Goal: Task Accomplishment & Management: Complete application form

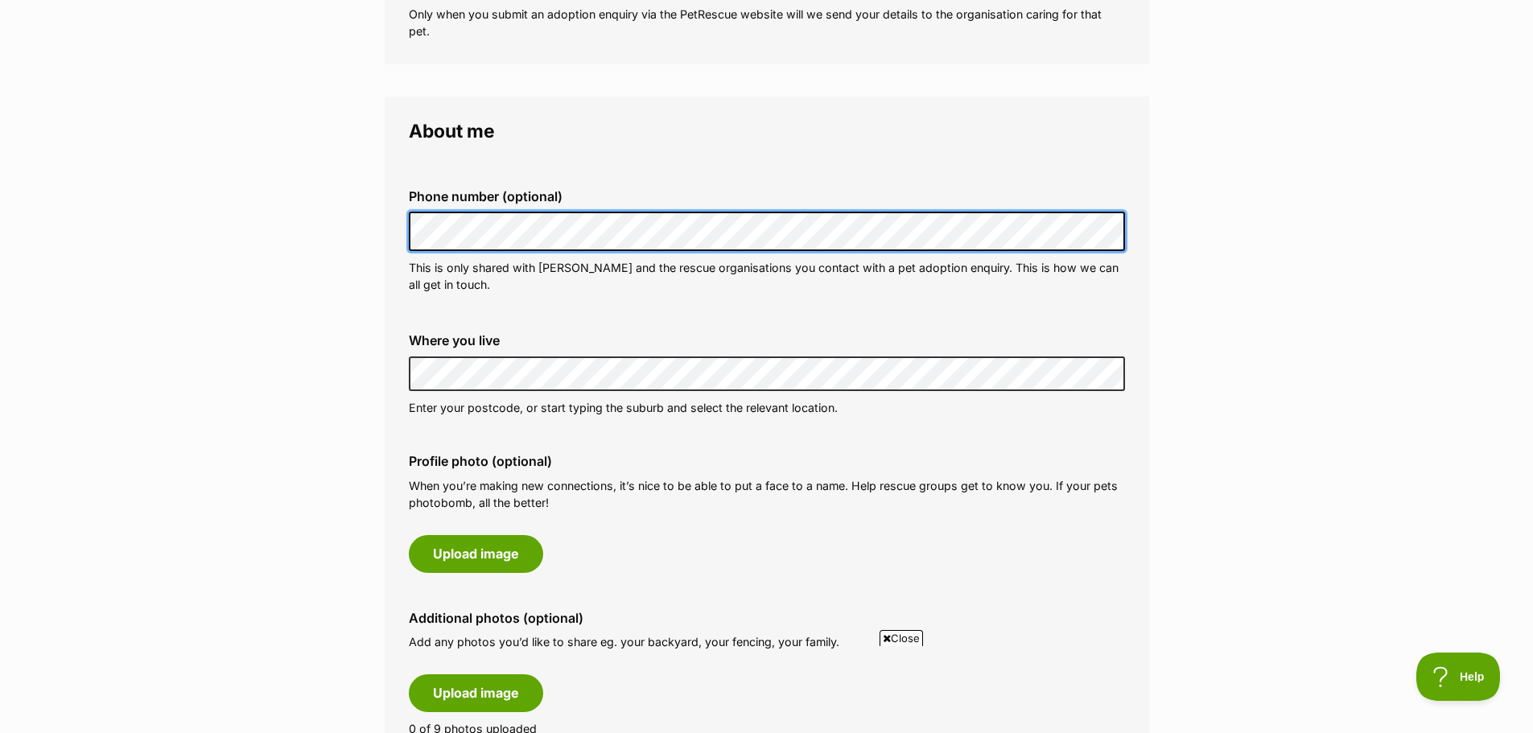
scroll to position [402, 0]
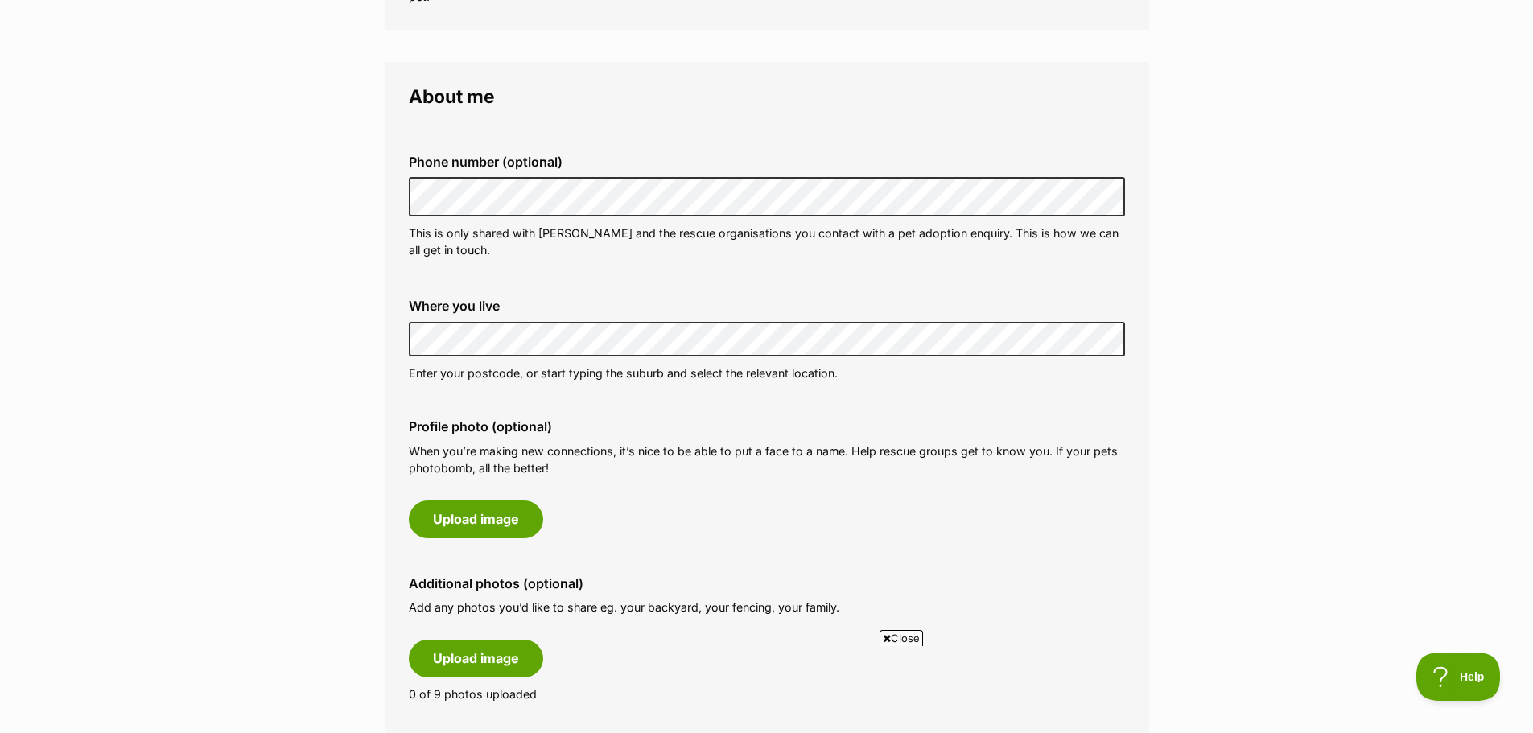
click at [448, 396] on div "Phone number (optional) This is only shared with [PERSON_NAME] and the rescue o…" at bounding box center [767, 421] width 716 height 588
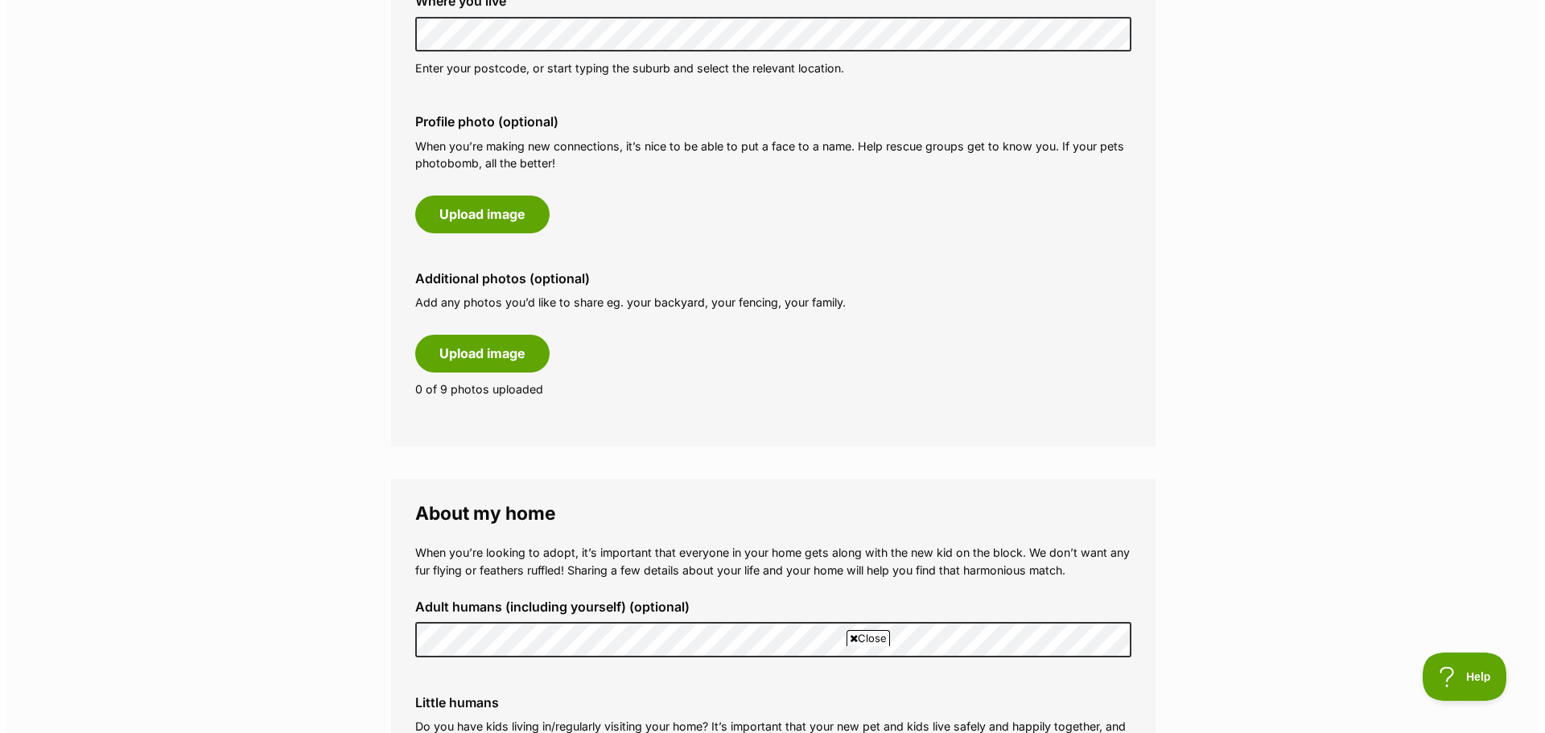
scroll to position [724, 0]
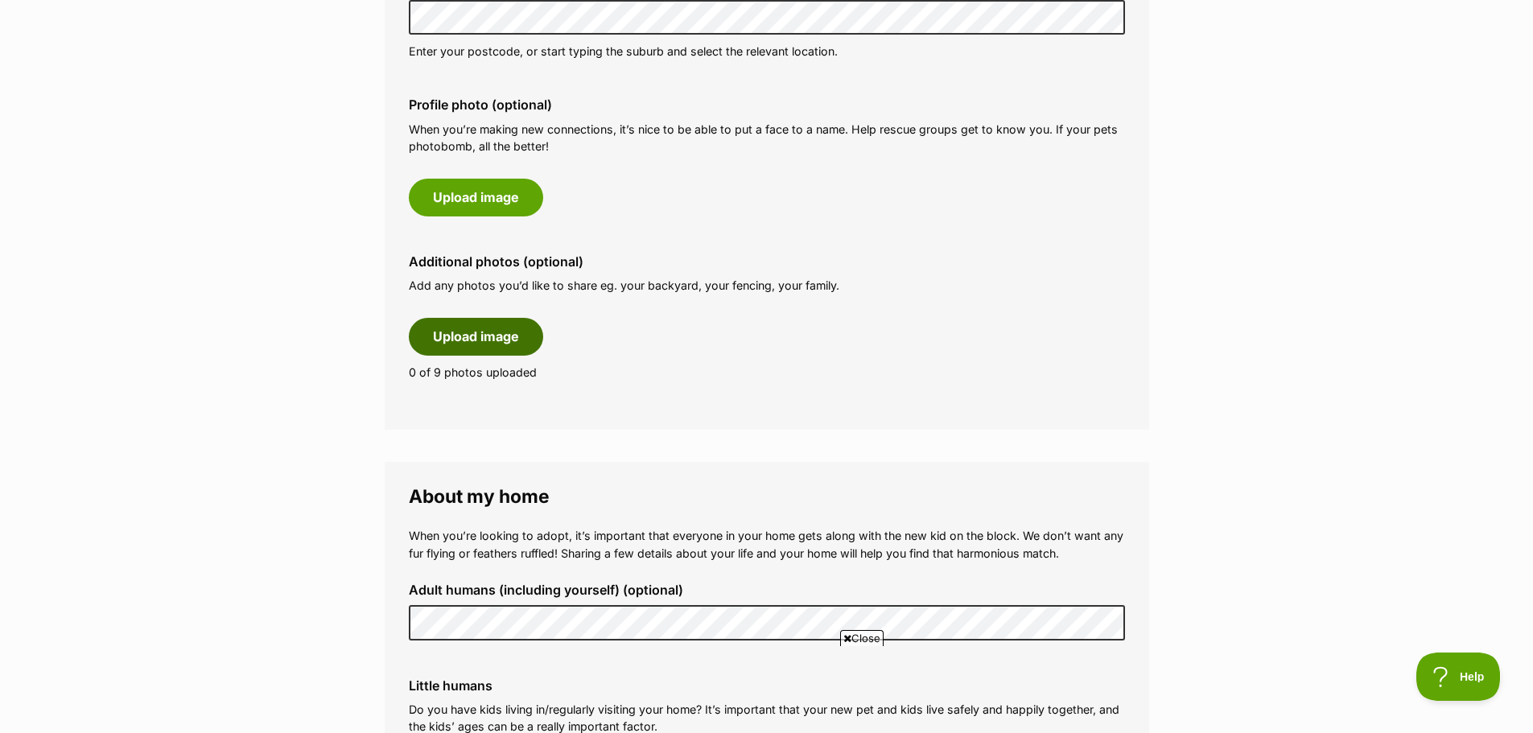
click at [455, 333] on button "Upload image" at bounding box center [476, 336] width 134 height 37
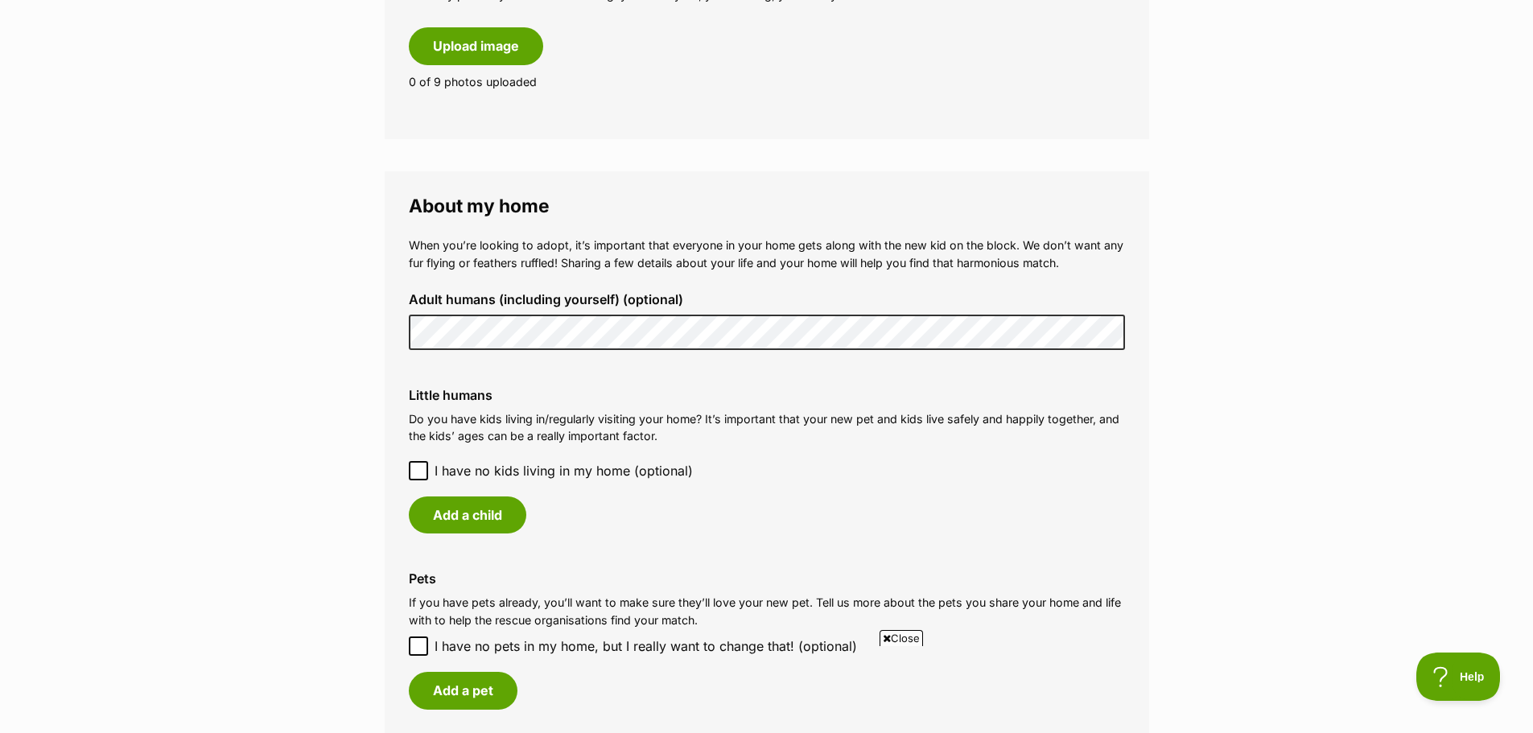
scroll to position [1127, 0]
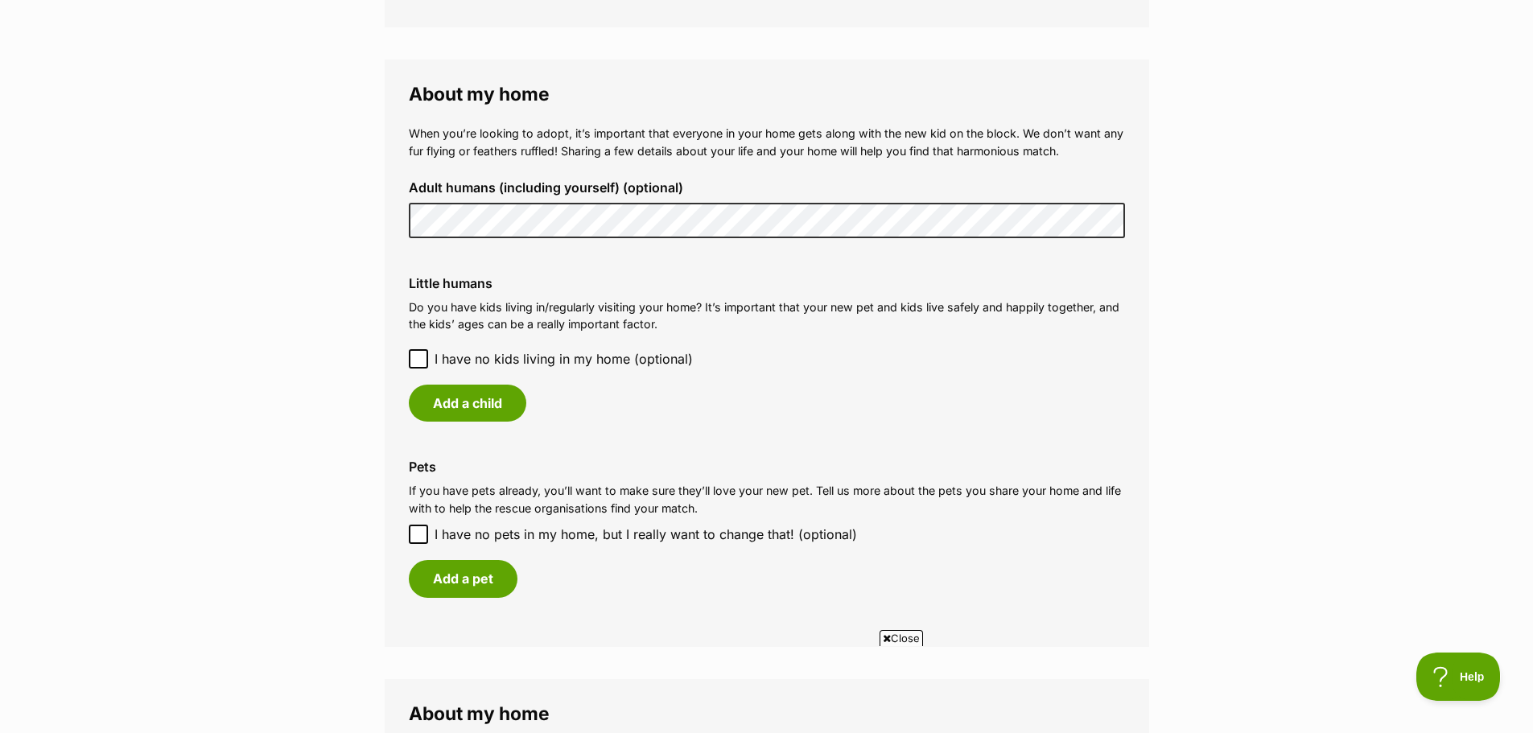
click at [416, 359] on icon at bounding box center [418, 358] width 11 height 11
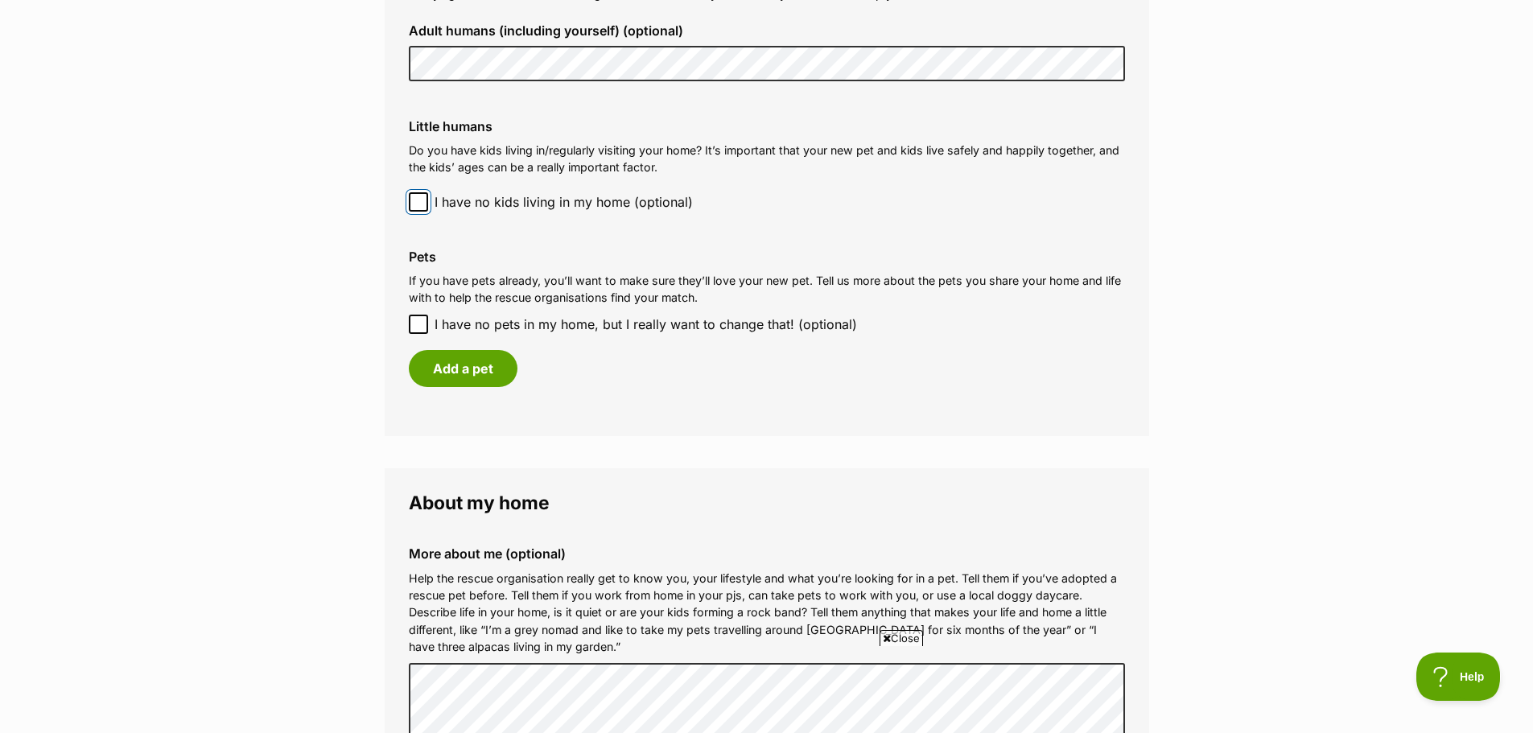
scroll to position [1288, 0]
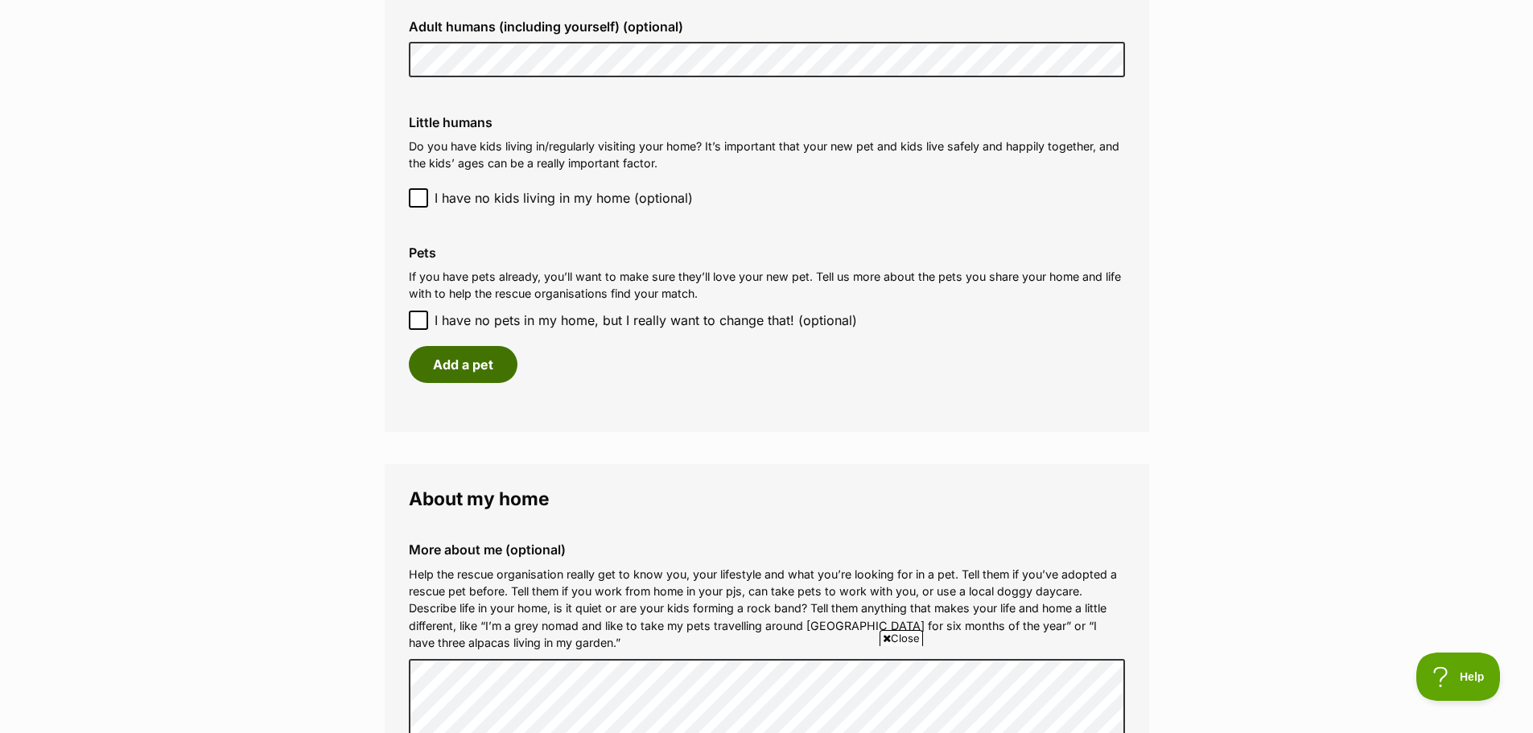
click at [443, 358] on button "Add a pet" at bounding box center [463, 364] width 109 height 37
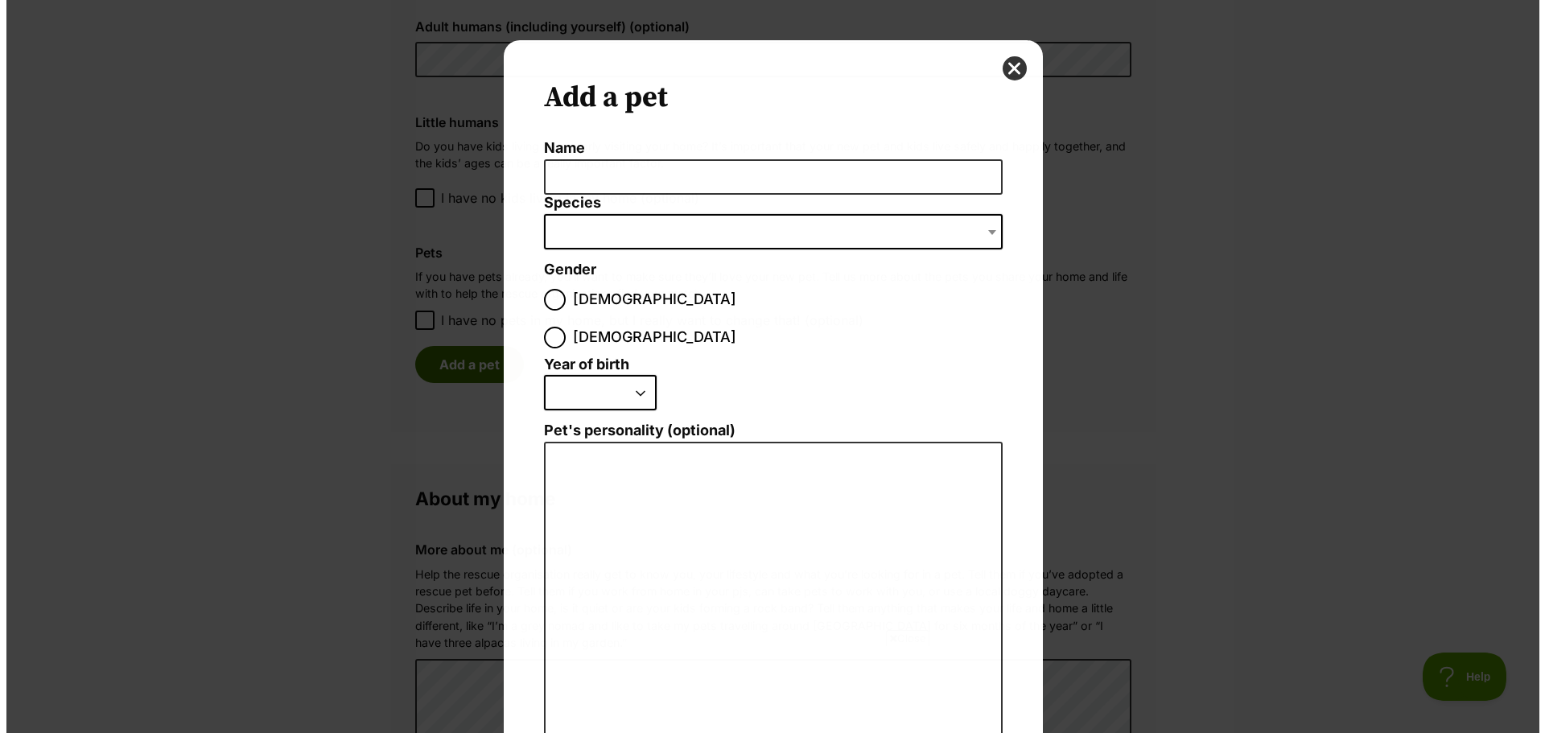
scroll to position [0, 0]
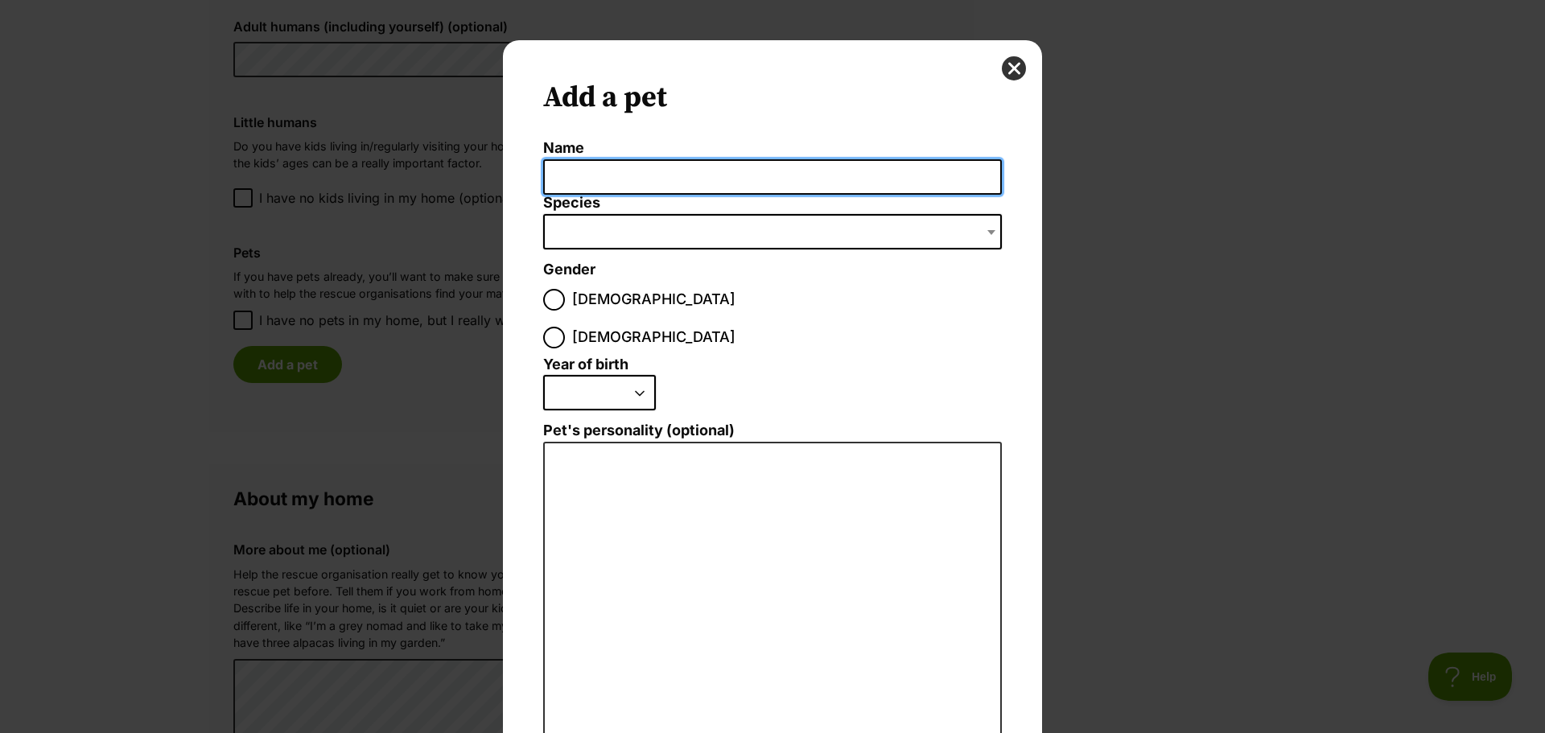
click at [565, 173] on input "Name" at bounding box center [772, 177] width 459 height 36
type input "[PERSON_NAME]"
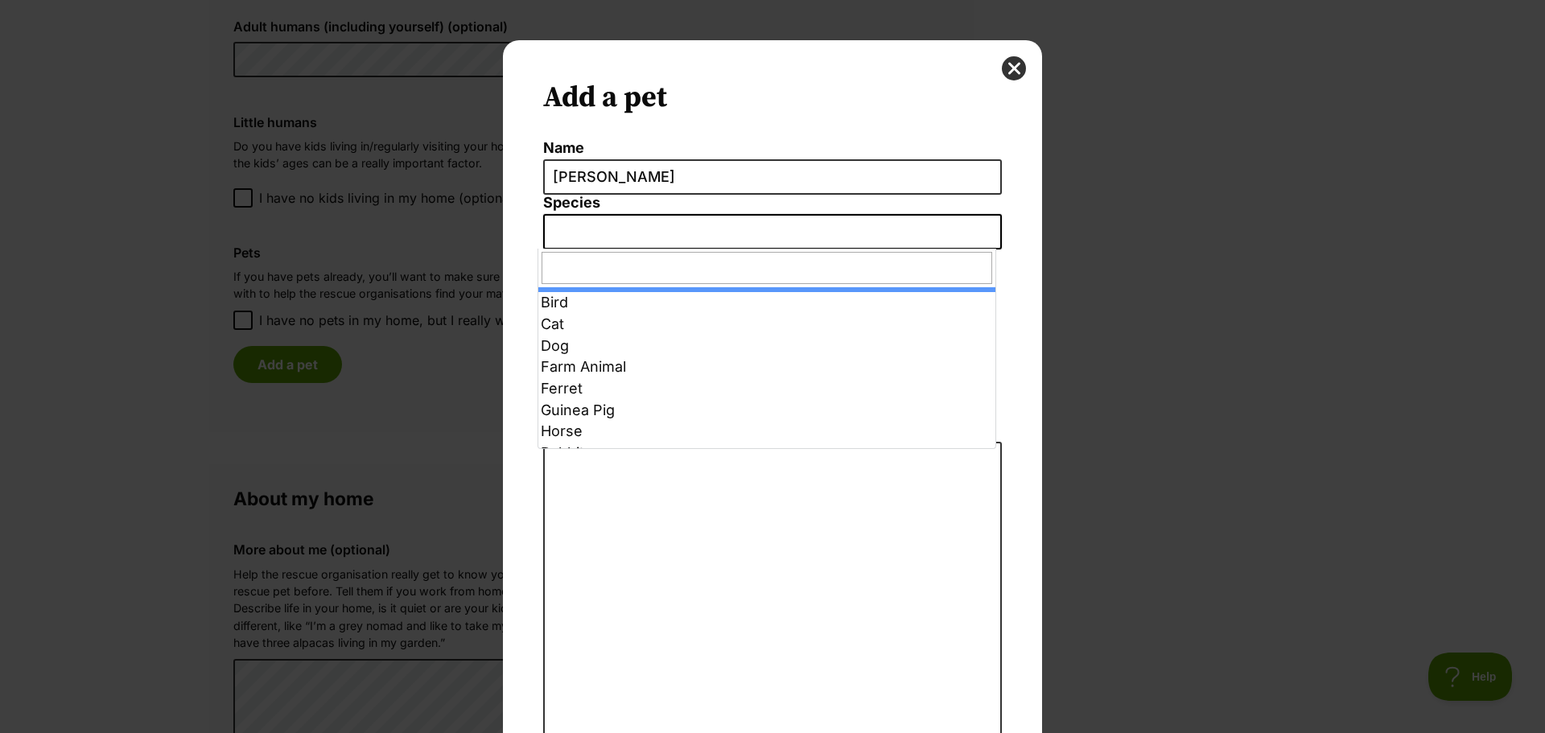
click at [559, 233] on span "Dialog Window - Close (Press escape to close)" at bounding box center [772, 231] width 459 height 35
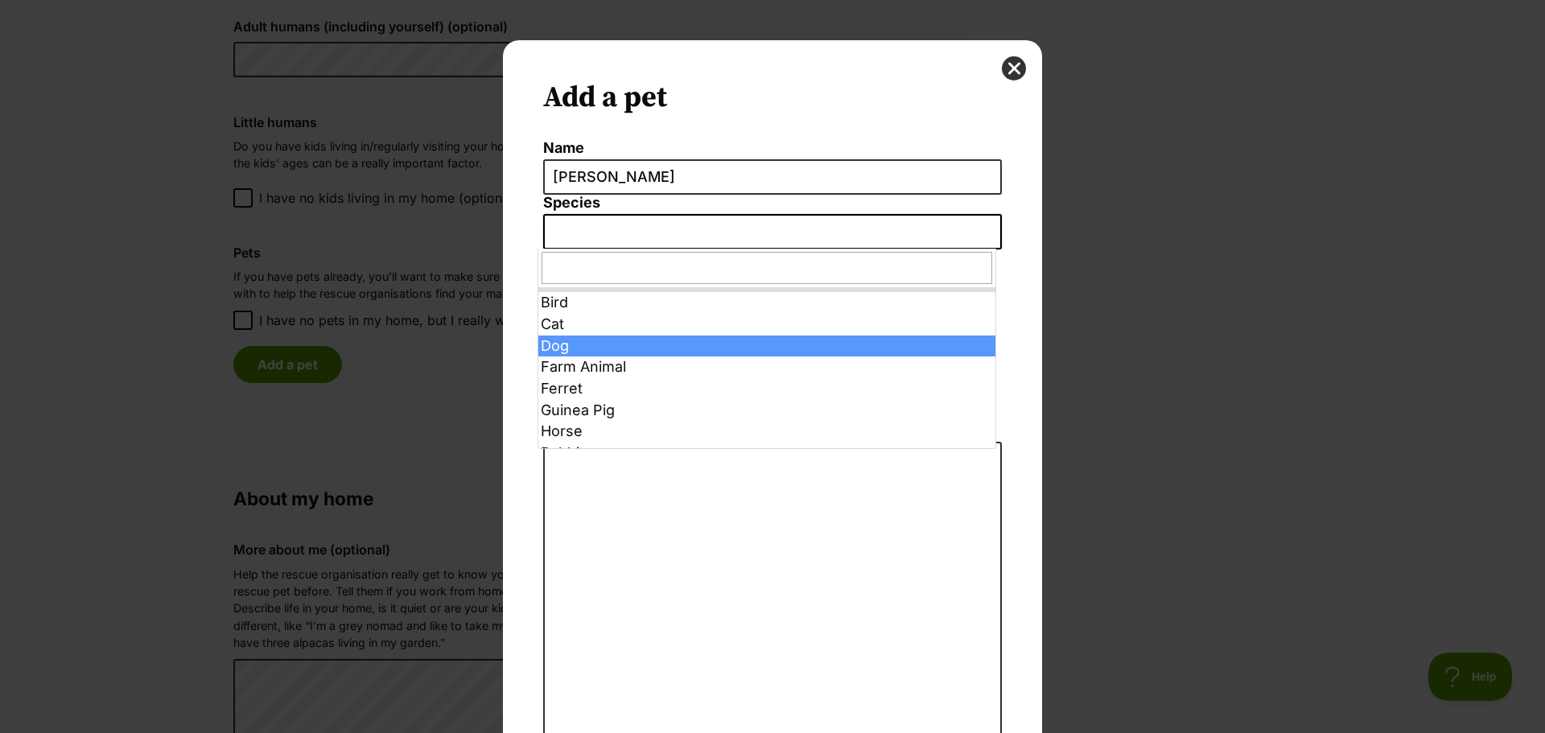
select select "1"
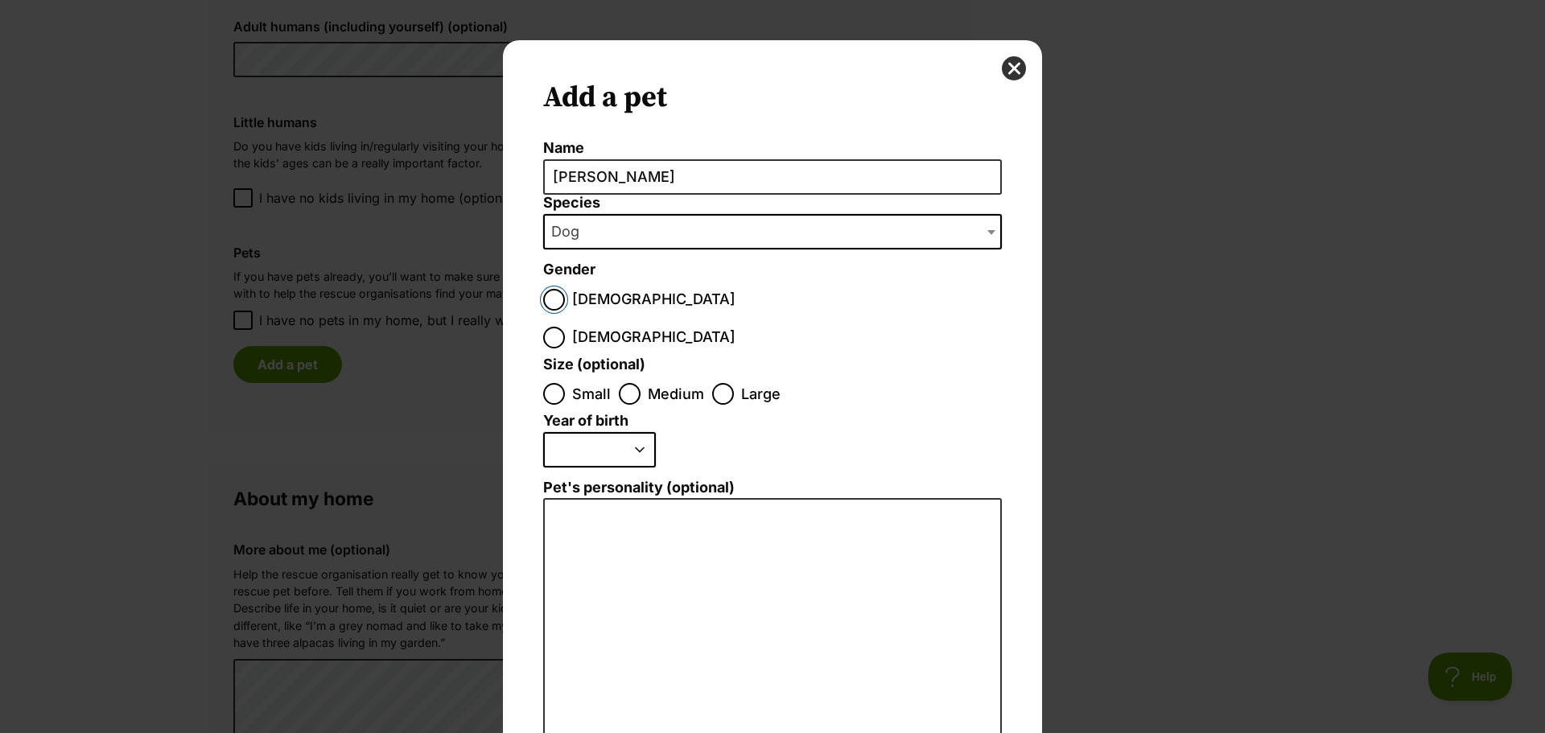
click at [550, 291] on input "[DEMOGRAPHIC_DATA]" at bounding box center [554, 300] width 22 height 22
radio input "true"
click at [543, 383] on input "Small" at bounding box center [554, 394] width 22 height 22
radio input "true"
click at [633, 432] on select "2025 2024 2023 2022 2021 2020 2019 2018 2017 2016 2015 2014 2013 2012 2011 2010…" at bounding box center [599, 449] width 113 height 35
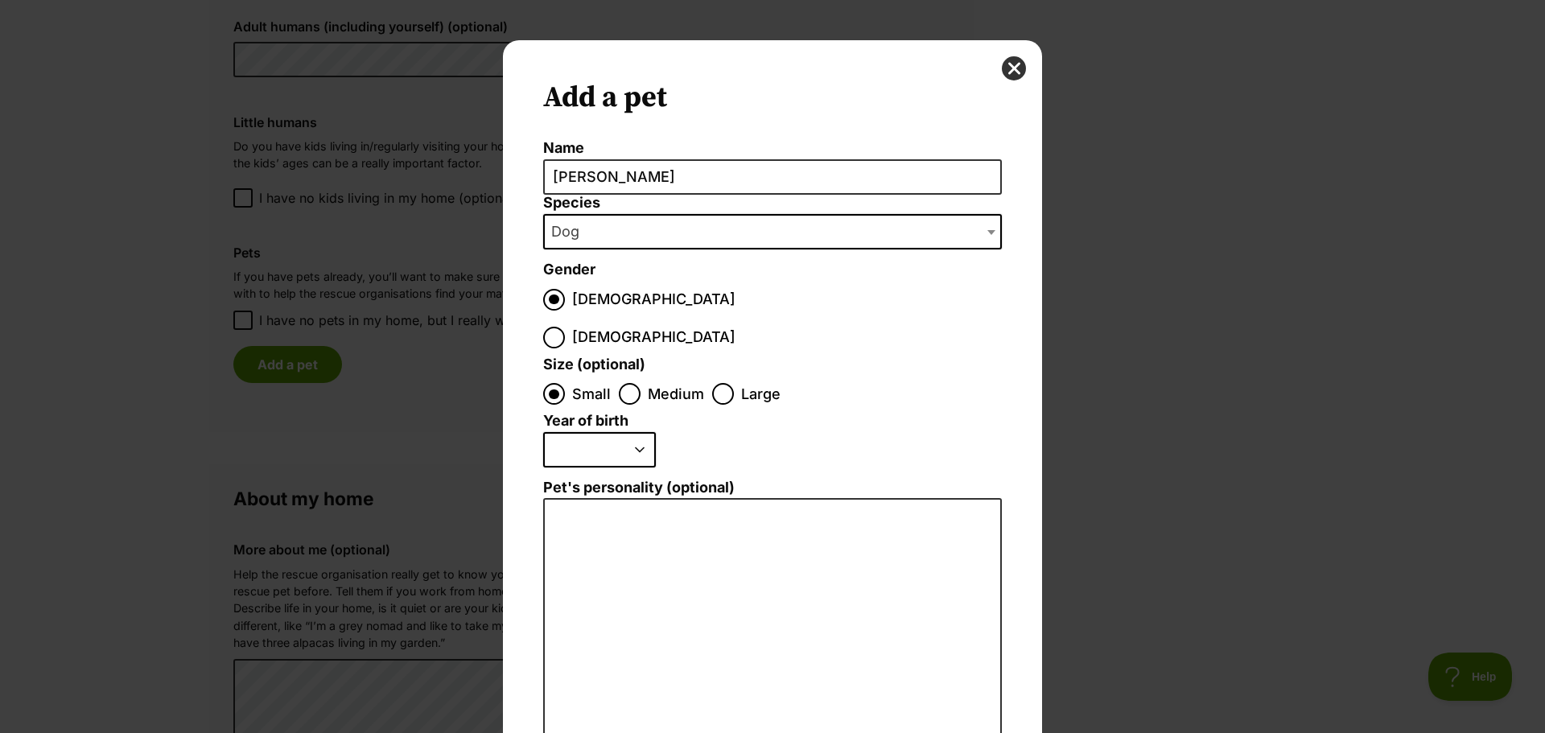
select select "2021"
click at [543, 432] on select "2025 2024 2023 2022 2021 2020 2019 2018 2017 2016 2015 2014 2013 2012 2011 2010…" at bounding box center [599, 449] width 113 height 35
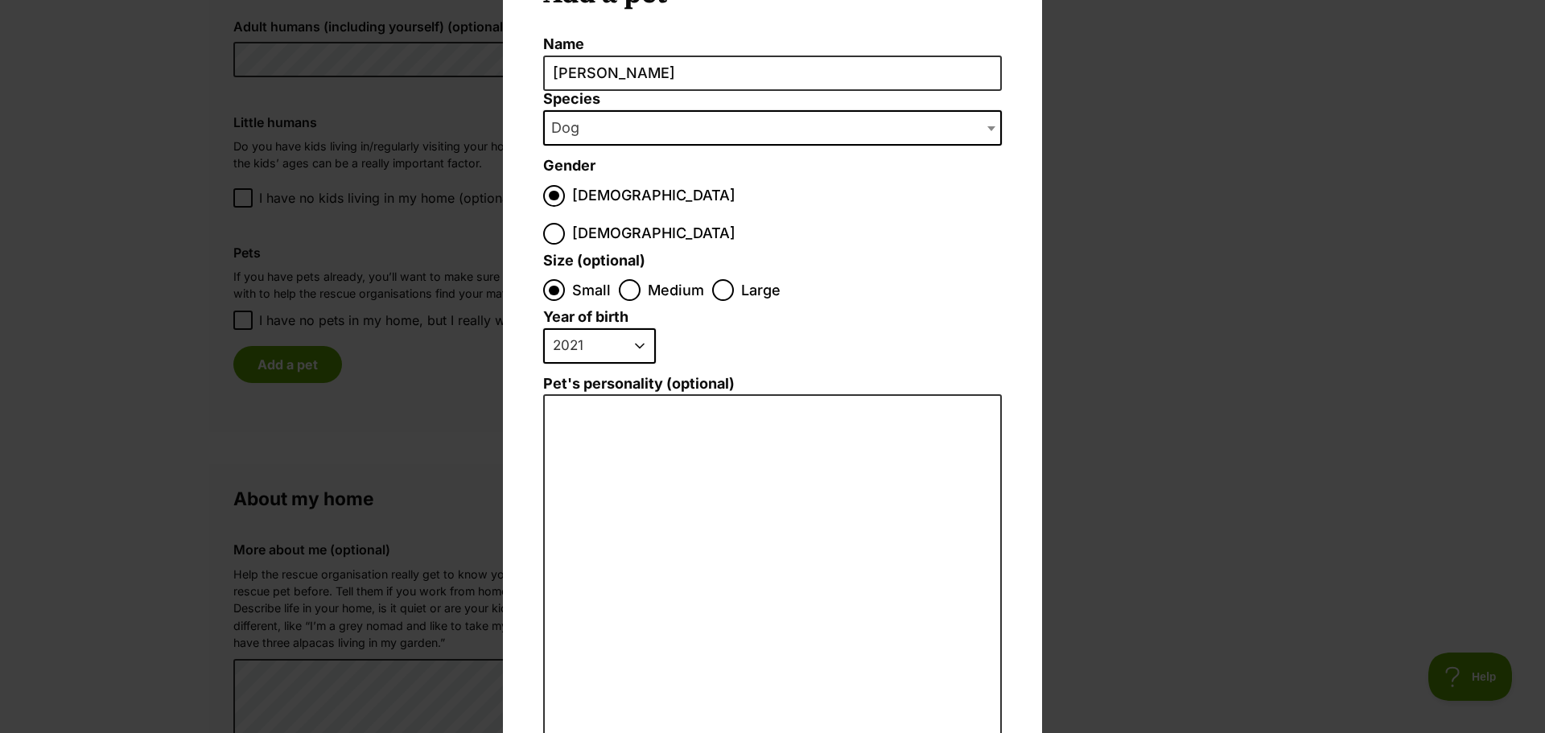
scroll to position [184, 0]
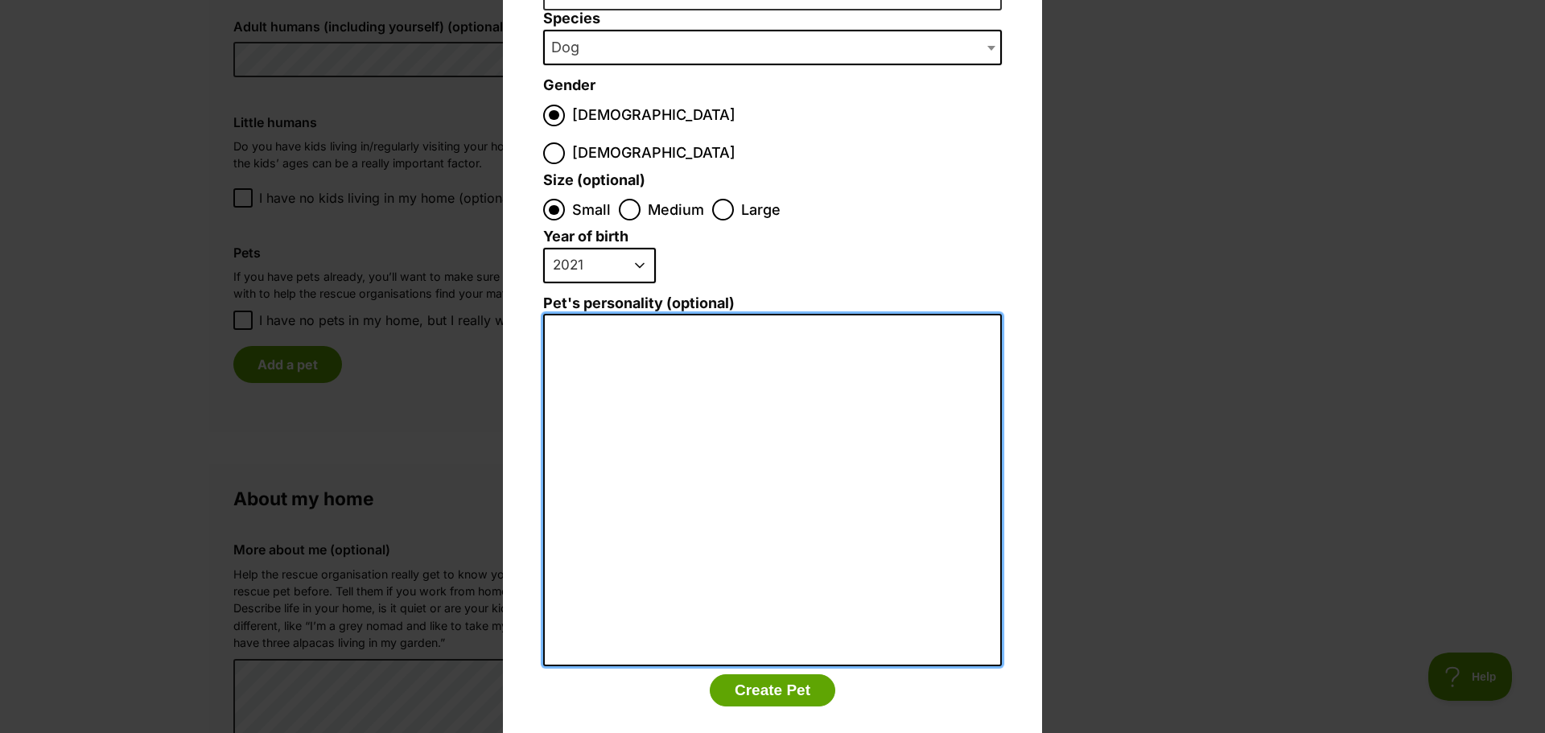
click at [567, 314] on textarea "Pet's personality (optional)" at bounding box center [772, 490] width 459 height 353
click at [693, 314] on textarea "[PERSON_NAME] is a [DEMOGRAPHIC_DATA] french Bulldog" at bounding box center [772, 490] width 459 height 353
click at [688, 314] on textarea "[PERSON_NAME] is a [DEMOGRAPHIC_DATA] French Bulldog" at bounding box center [772, 490] width 459 height 353
click at [852, 314] on textarea "[PERSON_NAME] is a [DEMOGRAPHIC_DATA] desexed French Bulldog" at bounding box center [772, 490] width 459 height 353
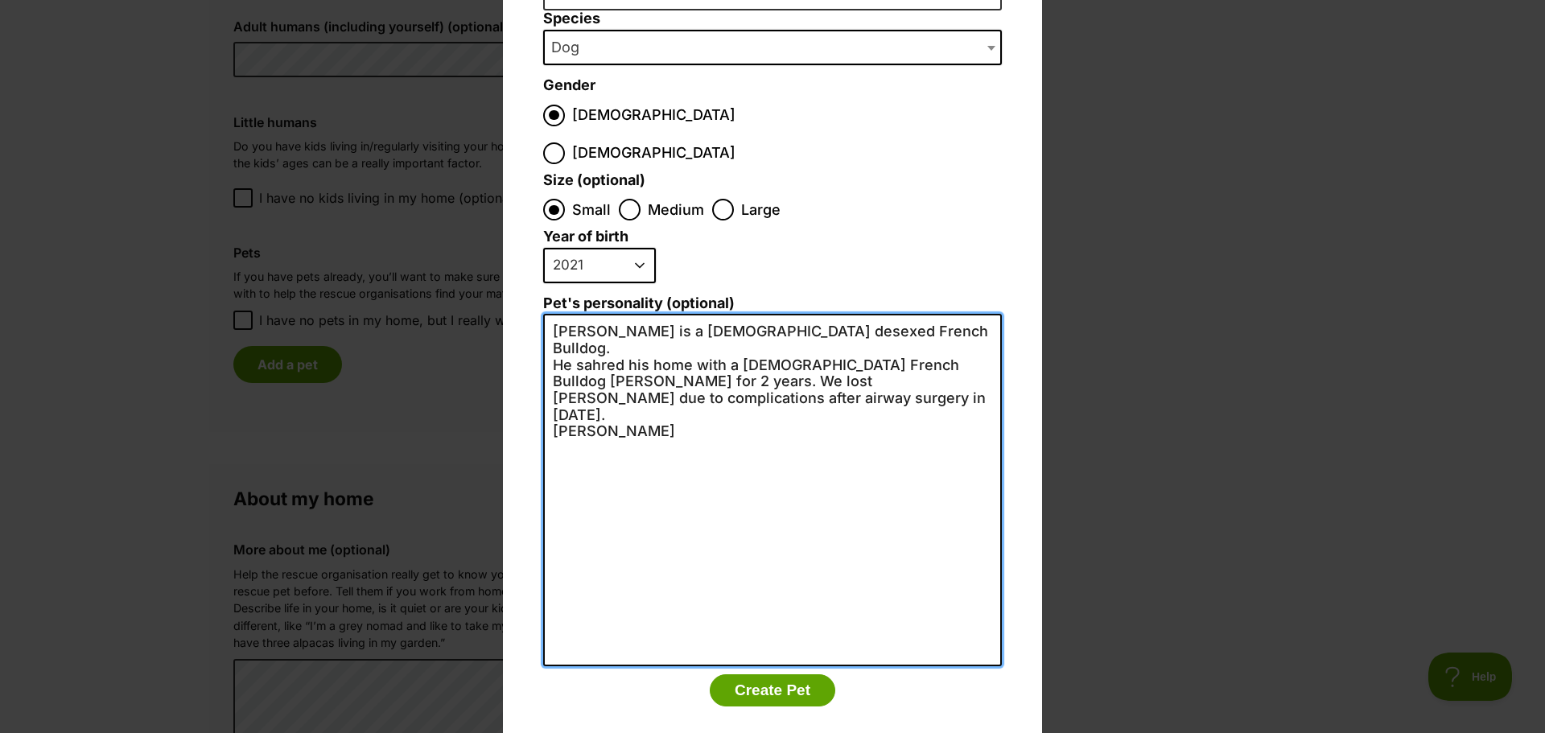
click at [596, 314] on textarea "[PERSON_NAME] is a [DEMOGRAPHIC_DATA] desexed French Bulldog. He sahred his hom…" at bounding box center [772, 490] width 459 height 353
click at [634, 314] on textarea "[PERSON_NAME] is a [DEMOGRAPHIC_DATA] desexed French Bulldog. He shared his hom…" at bounding box center [772, 490] width 459 height 353
click at [895, 314] on textarea "[PERSON_NAME] is a [DEMOGRAPHIC_DATA] desexed French Bulldog. He shared our hom…" at bounding box center [772, 490] width 459 height 353
click at [942, 314] on textarea "[PERSON_NAME] is a [DEMOGRAPHIC_DATA] desexed French Bulldog. He shared our hom…" at bounding box center [772, 490] width 459 height 353
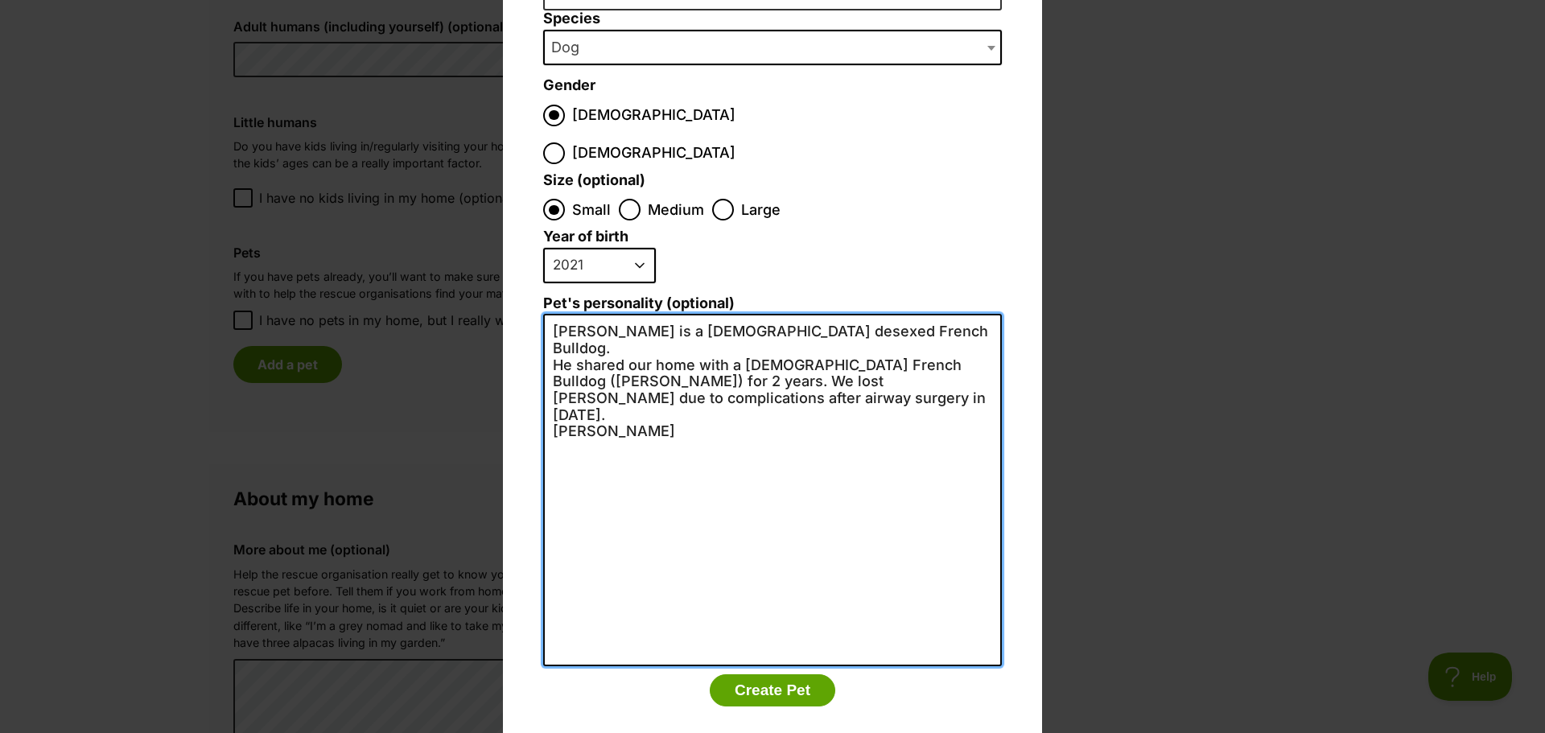
click at [605, 326] on textarea "[PERSON_NAME] is a [DEMOGRAPHIC_DATA] desexed French Bulldog. He shared our hom…" at bounding box center [772, 490] width 459 height 353
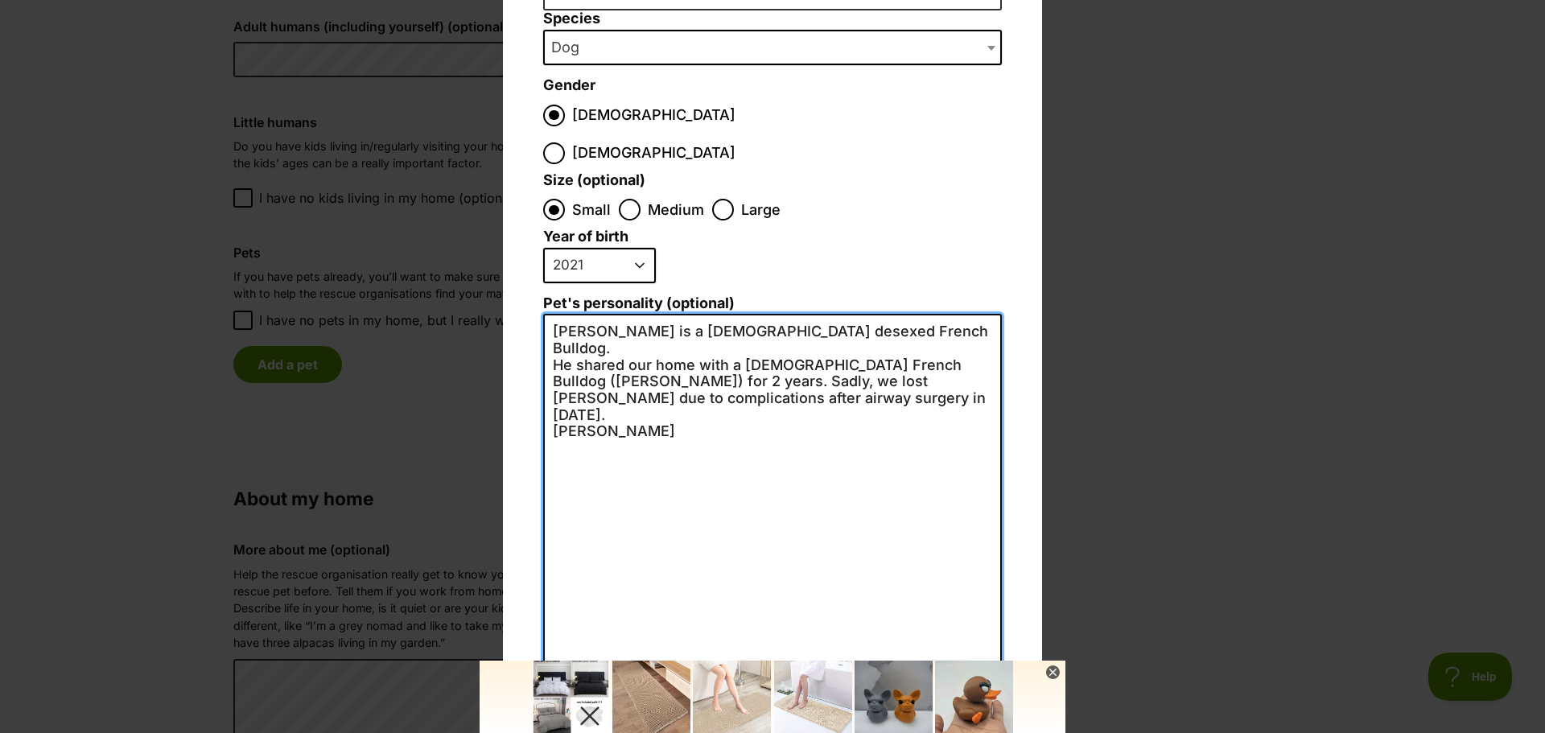
click at [587, 366] on textarea "[PERSON_NAME] is a [DEMOGRAPHIC_DATA] desexed French Bulldog. He shared our hom…" at bounding box center [772, 490] width 459 height 353
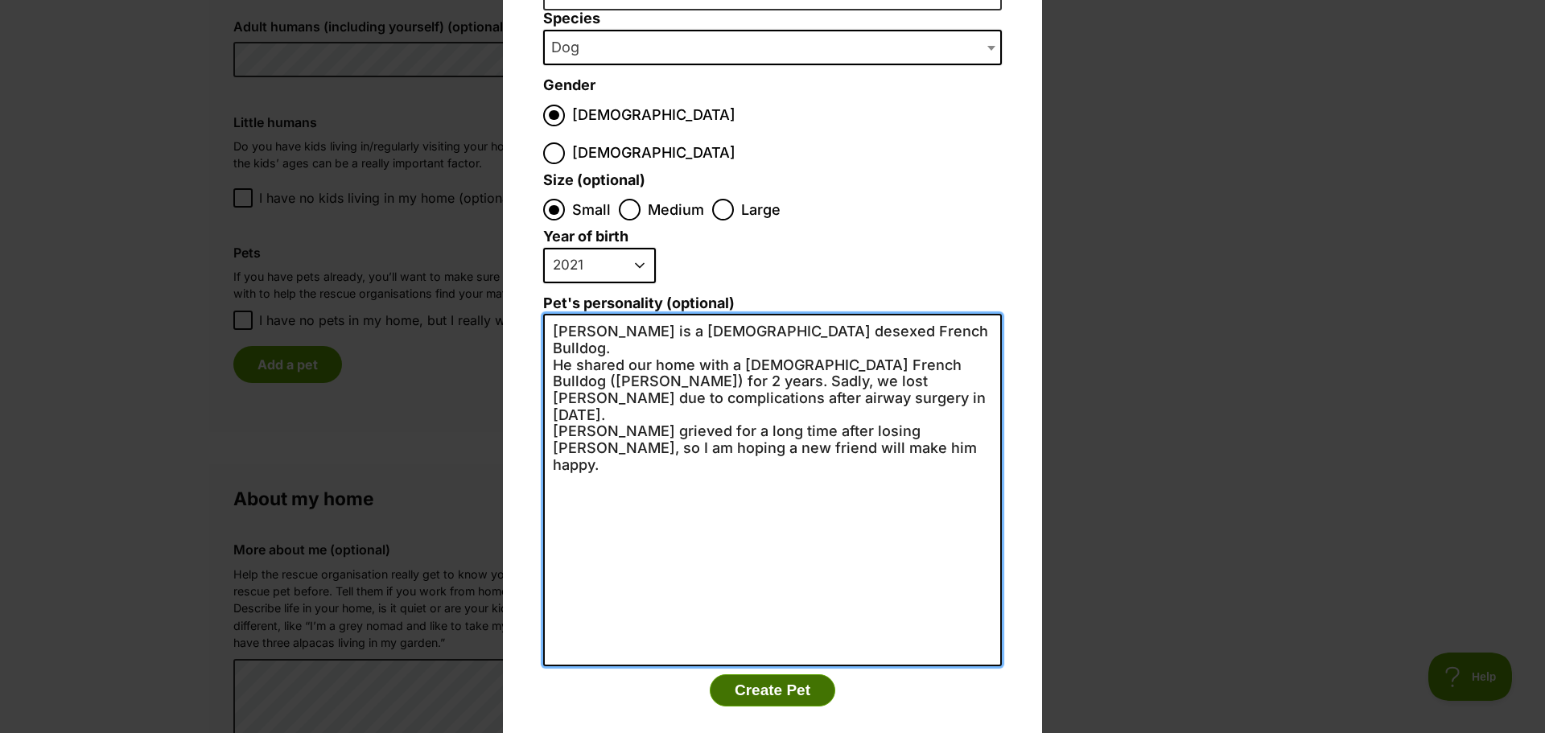
type textarea "[PERSON_NAME] is a [DEMOGRAPHIC_DATA] desexed French Bulldog. He shared our hom…"
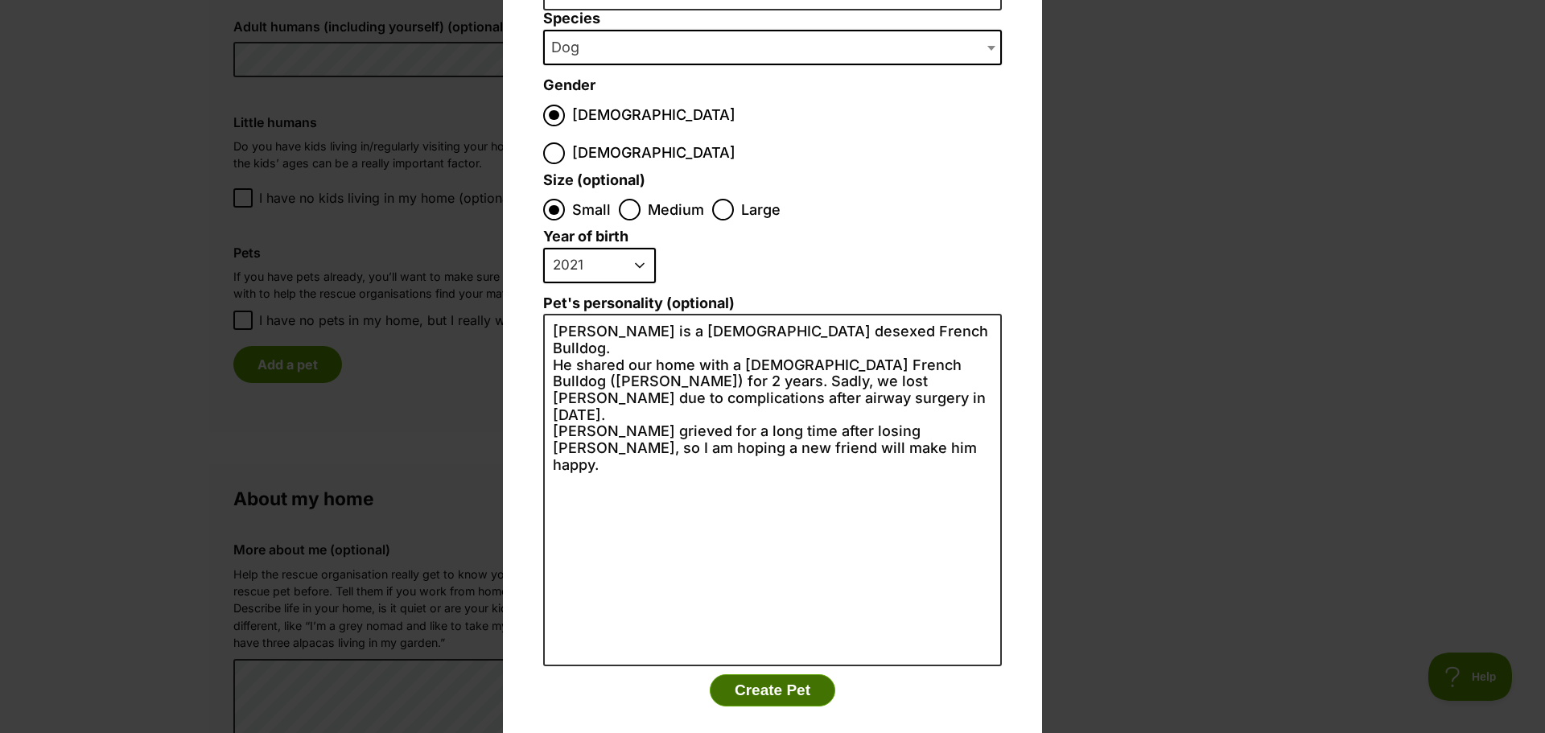
click at [774, 674] on button "Create Pet" at bounding box center [773, 690] width 126 height 32
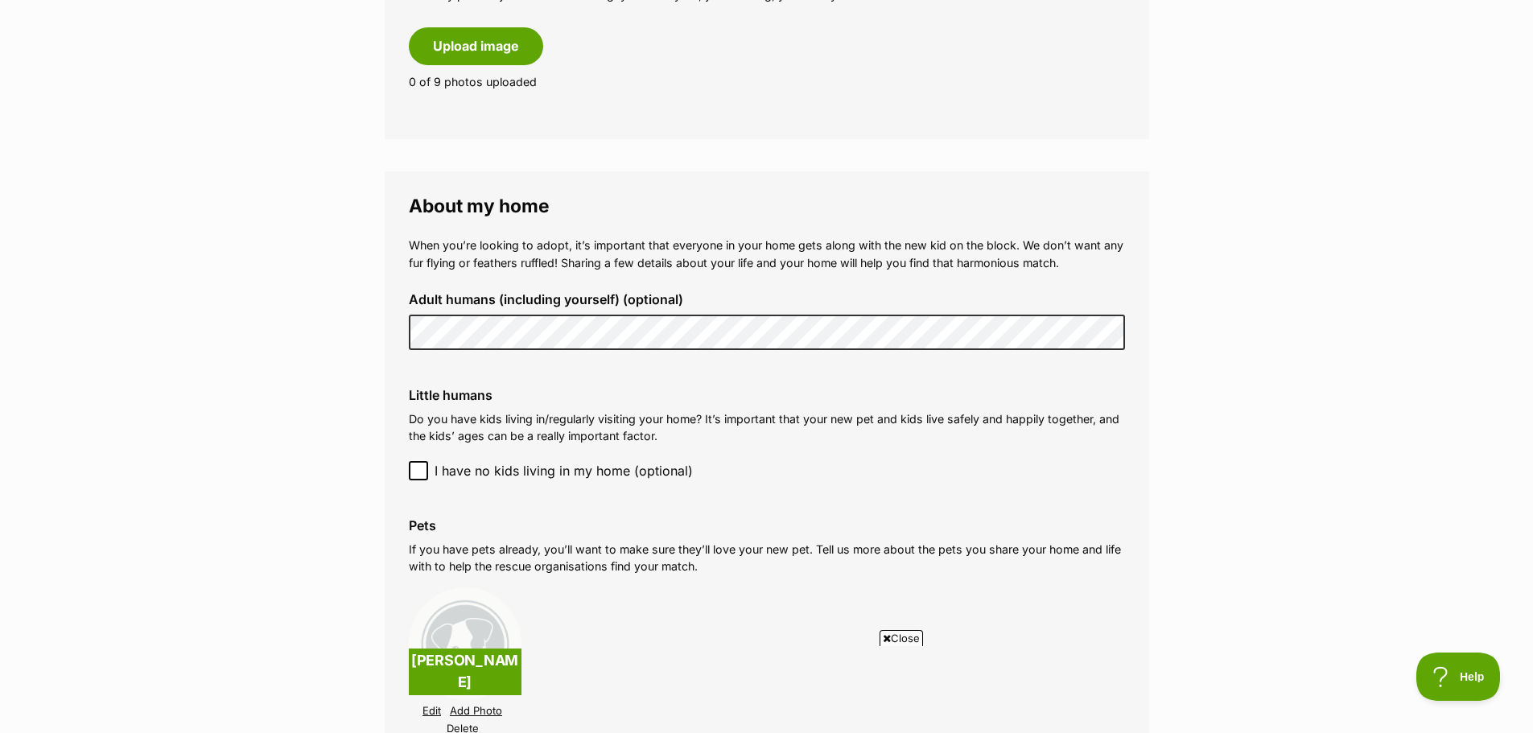
scroll to position [966, 0]
